Goal: Communication & Community: Answer question/provide support

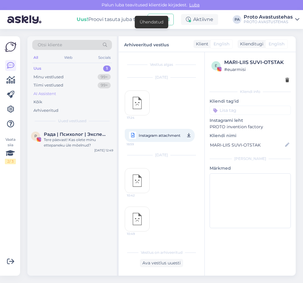
scroll to position [394, 0]
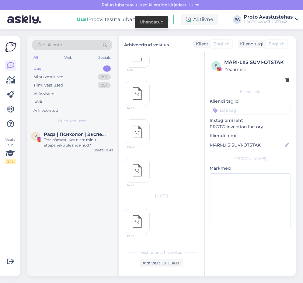
click at [38, 68] on div "Uus" at bounding box center [37, 68] width 8 height 6
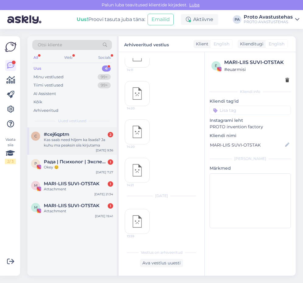
click at [63, 144] on div "Kas saab need hiljem ka lisada? Ja kuhu ma peaksin siis kirjutama" at bounding box center [78, 142] width 69 height 11
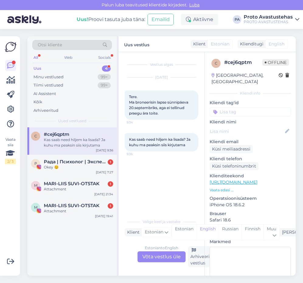
scroll to position [0, 0]
click at [163, 256] on div "Estonian to English Võta vestlus üle" at bounding box center [162, 256] width 48 height 11
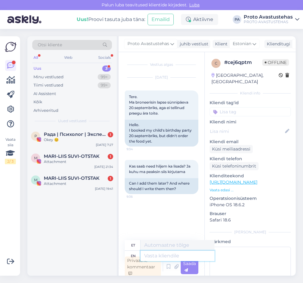
click at [174, 257] on textarea at bounding box center [178, 256] width 74 height 10
type textarea "Tere."
type textarea "Tere. Teie"
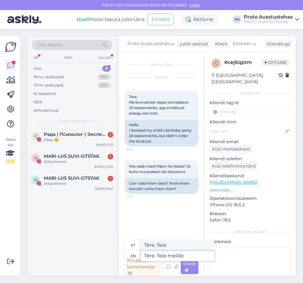
type textarea "Tere. Teie meilile t"
type textarea "Tere. Teie meile"
type textarea "Tere. Teie meilile tulnud k"
type textarea "Tere. Teie meile tulnud"
type textarea "Tere. Teie meilile tulnud kinnituskirjast l"
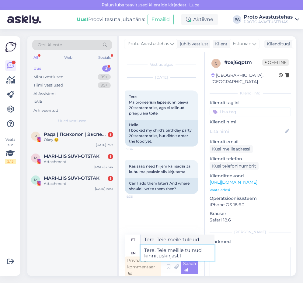
type textarea "Tere. Teie meilile tulnud kinnituskirjast"
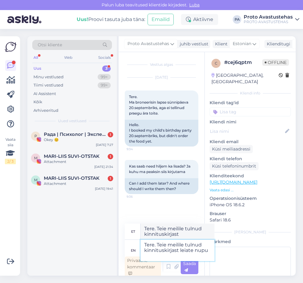
type textarea "Tere. Teie meilile tulnud kinnituskirjast leiate nupu"
type textarea "Tere. Teie meilile tulnud kinnituskirjast asja nupu"
type textarea "Tere. Teie meilile tulnud kinnituskirjast leiate nupu Halda"
type textarea "Tere. Teie meilile tulnud kinnituskirjast nupu Halda"
click at [159, 257] on textarea "Tere. Teie meilile tulnud kinnituskirjast leiate nupu Halda" at bounding box center [178, 250] width 74 height 21
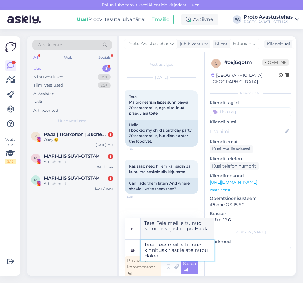
type textarea "Tere. Teie meilile tulnud kinnituskirjast leiate nupu "Halda"
type textarea "Tere. Teie meilile tulnud kinnituskirjast nupu "Halda"
click at [189, 256] on textarea "Tere. Teie meilile tulnud kinnituskirjast leiate nupu "Halda" at bounding box center [178, 250] width 74 height 21
type textarea "Tere. Teie meilile tulnud kinnituskirjast leiate nupu "[PERSON_NAME]"
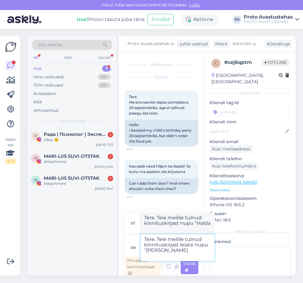
type textarea "Tere. Teie meilile tulnud kinnituskirjast alates nupu "[PERSON_NAME]"
type textarea "Tere. Teie meilile tulnud kinnituskirjast leiate nupu "[PERSON_NAME] broneer"
type textarea "Tere. Teie meilile tulnud kinnituskirjast nupu "[PERSON_NAME] broneer"
type textarea "Tere. Teie meilile tulnud kinnituskirjast leiate nupu "[PERSON_NAME] broneering…"
type textarea "Tere. Teie meilile tulnud kinnituskirjast alates nupu "[PERSON_NAME] broneering…"
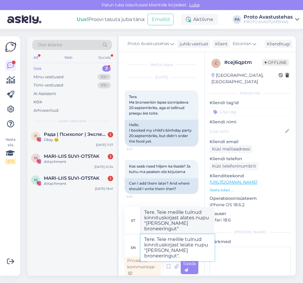
type textarea "Tere. Teie meilile tulnud kinnituskirjast leiate nupu "[PERSON_NAME] broneering…"
type textarea "Tere. Teie meilile tulnud kinnituskirjast nupu "[PERSON_NAME] broneeringut"."
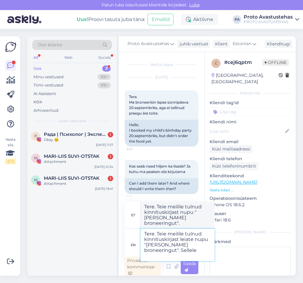
type textarea "Tere. Teie meilile tulnud kinnituskirjast leiate nupu "[PERSON_NAME] broneering…"
type textarea "Tere. Teie meilile tulnud kinnituskirjast nupu "[PERSON_NAME] broneeringut". Se…"
type textarea "Tere. Teie meilile tulnud kinnituskirjast leiate nupu "[PERSON_NAME] broneering…"
type textarea "Tere. Teie meilile tulnud kinnituskirjast nupu "[PERSON_NAME] broneeringut". Se…"
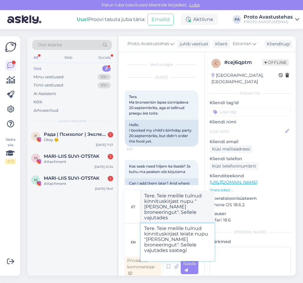
type textarea "Tere. Teie meilile tulnud kinnituskirjast leiate nupu "[PERSON_NAME] broneering…"
type textarea "Tere. Teie meilile tulnud kinnituskirjast nupu "[PERSON_NAME] broneeringut". Se…"
type textarea "Tere. Teie meilile tulnud kinnituskirjast leiate nupu "[PERSON_NAME] broneering…"
type textarea "Tere. Teie meilile tulnud kinnituskirjast nupu "[PERSON_NAME] broneeringut". Se…"
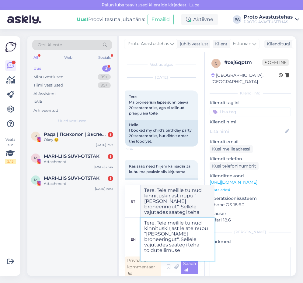
type textarea "Tere. Teie meilile tulnud kinnituskirjast leiate nupu "[PERSON_NAME] broneering…"
type textarea "Tere. Teie meilile tulnud kinnituskirjast nupu "[PERSON_NAME] broneeringut". Se…"
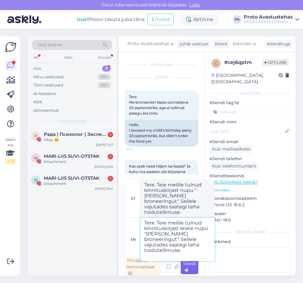
type textarea "Tere. Teie meilile tulnud kinnituskirjast leiate nupu "[PERSON_NAME] broneering…"
click at [192, 268] on div "Saada" at bounding box center [190, 266] width 18 height 15
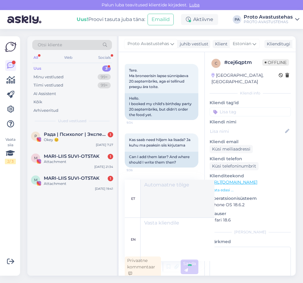
scroll to position [2, 0]
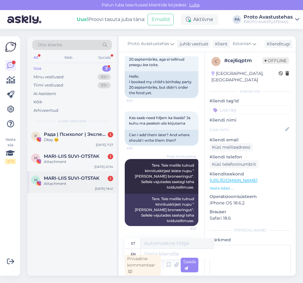
click at [53, 177] on span "MARI-LIIS SUVI-OTSTAK" at bounding box center [72, 177] width 56 height 5
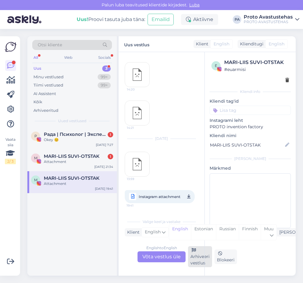
click at [196, 260] on div "Arhiveeri vestlus" at bounding box center [200, 256] width 24 height 21
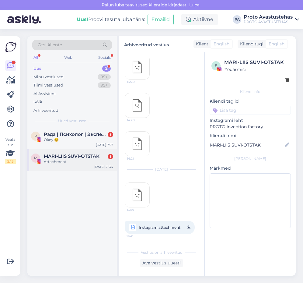
click at [70, 159] on div "Attachment" at bounding box center [78, 161] width 69 height 5
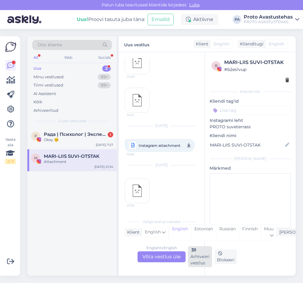
click at [199, 258] on div "Arhiveeri vestlus" at bounding box center [200, 256] width 24 height 21
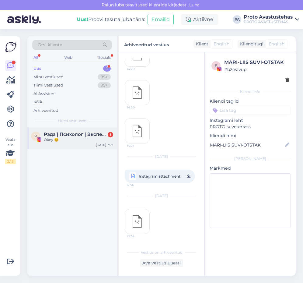
click at [54, 140] on div "Okey 😊" at bounding box center [78, 139] width 69 height 5
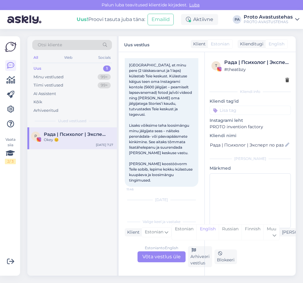
scroll to position [290, 0]
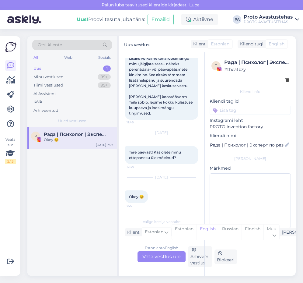
click at [39, 66] on div "Uus" at bounding box center [37, 68] width 8 height 6
drag, startPoint x: 36, startPoint y: 68, endPoint x: 54, endPoint y: 68, distance: 18.0
click at [36, 68] on div "Uus" at bounding box center [37, 68] width 8 height 6
click at [39, 67] on div "Uus" at bounding box center [37, 68] width 8 height 6
click at [45, 74] on div "Minu vestlused" at bounding box center [48, 77] width 30 height 6
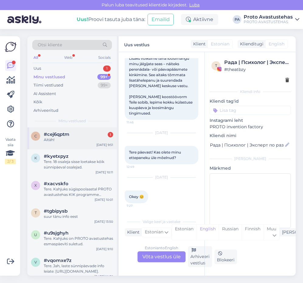
click at [58, 136] on span "#cej6qptm" at bounding box center [57, 134] width 26 height 5
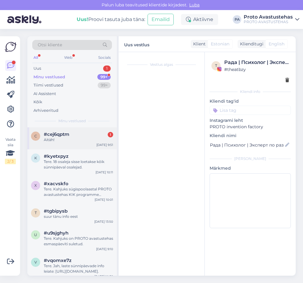
scroll to position [2, 0]
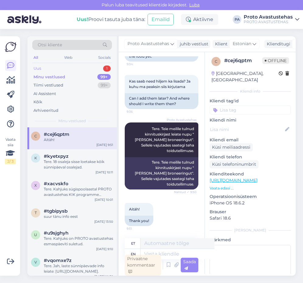
click at [37, 65] on div "Uus 1" at bounding box center [72, 68] width 80 height 9
